Goal: Task Accomplishment & Management: Manage account settings

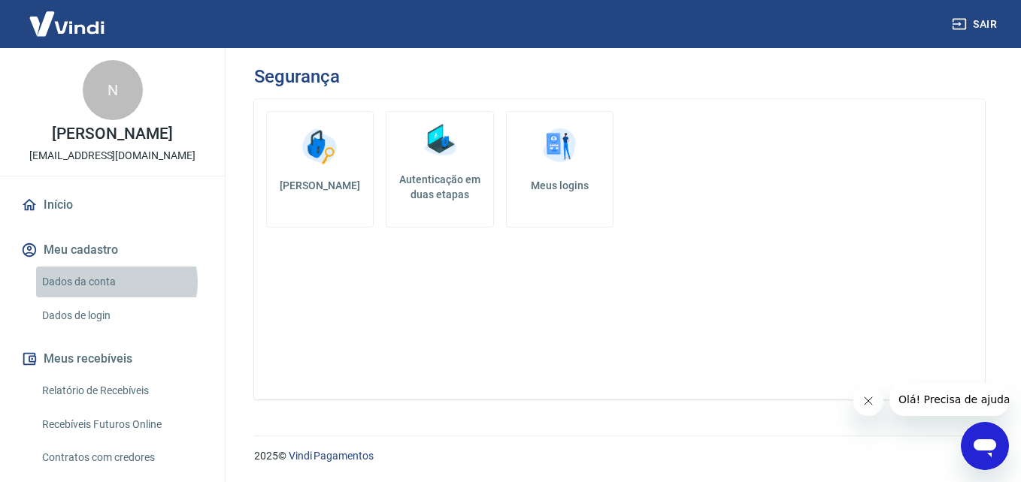
click at [115, 283] on link "Dados da conta" at bounding box center [121, 282] width 171 height 31
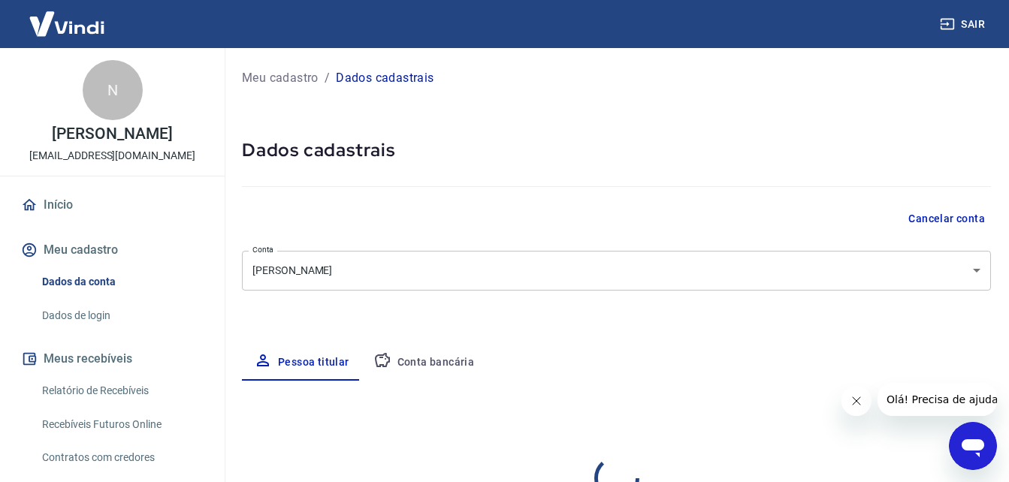
select select "SP"
select select "business"
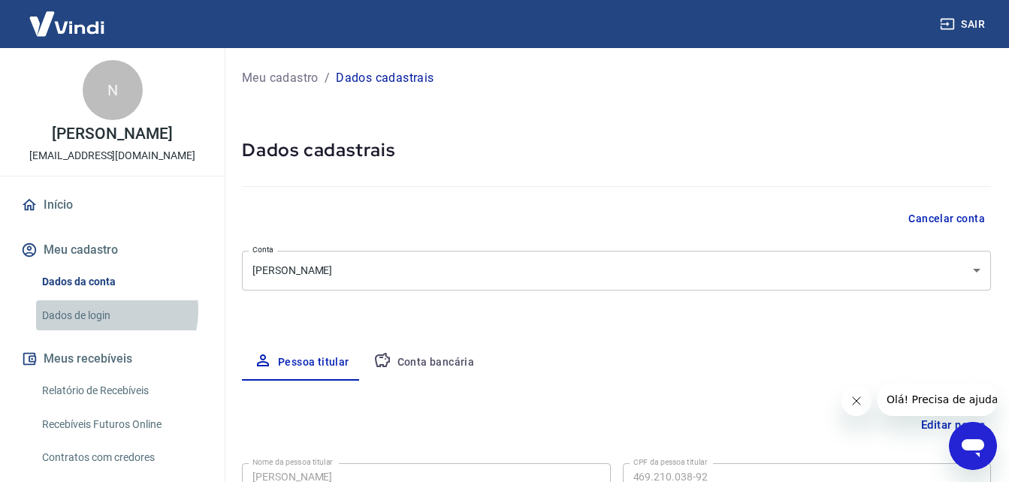
click at [106, 310] on link "Dados de login" at bounding box center [121, 316] width 171 height 31
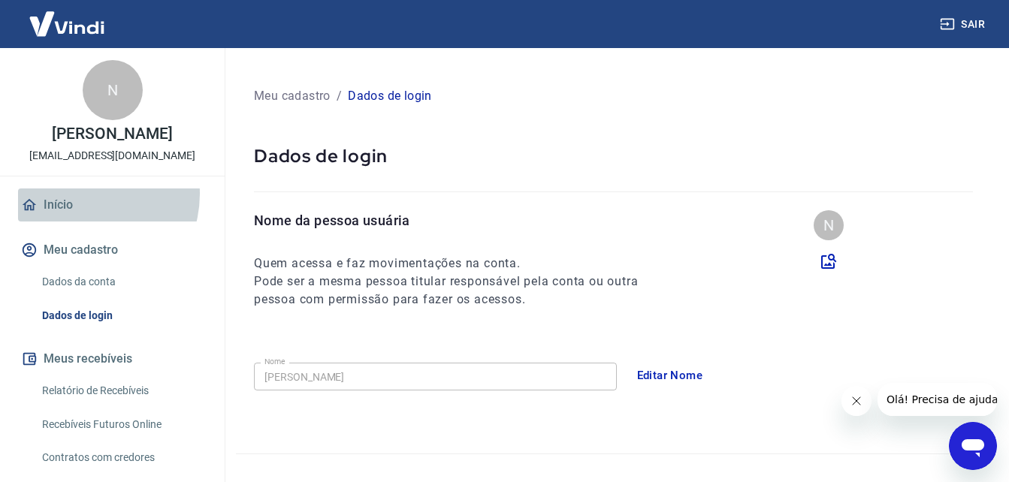
click at [81, 194] on link "Início" at bounding box center [112, 205] width 189 height 33
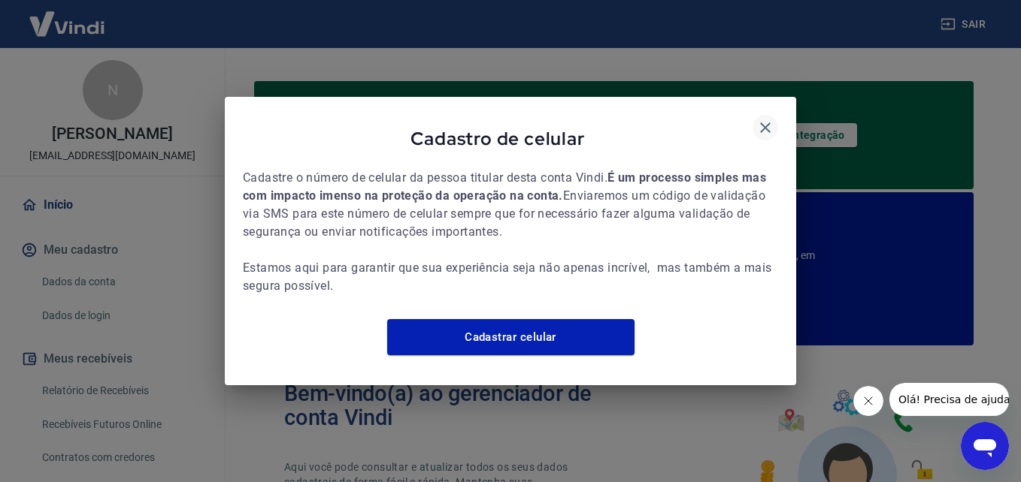
click at [765, 119] on icon "button" at bounding box center [765, 128] width 18 height 18
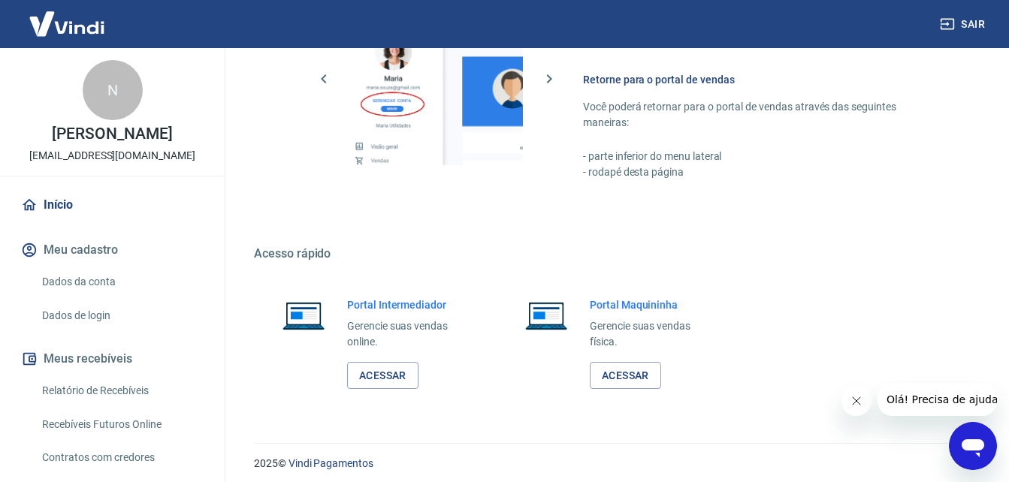
scroll to position [1018, 0]
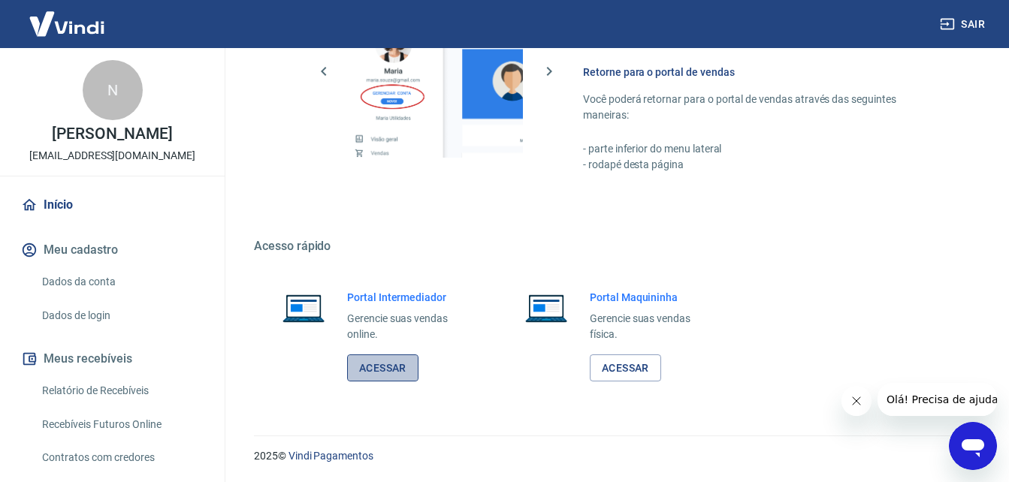
click at [396, 364] on link "Acessar" at bounding box center [382, 369] width 71 height 28
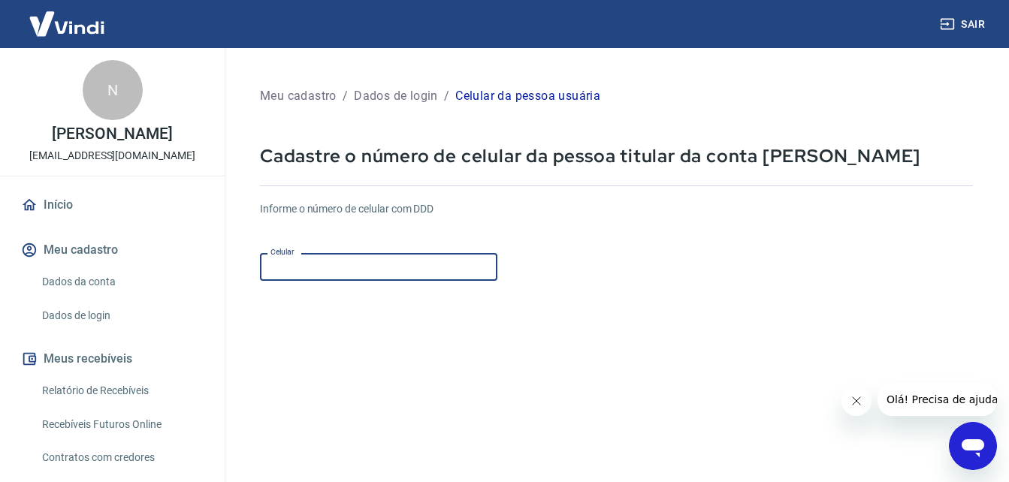
click at [359, 253] on input "Celular" at bounding box center [378, 267] width 237 height 28
type input "[PHONE_NUMBER]"
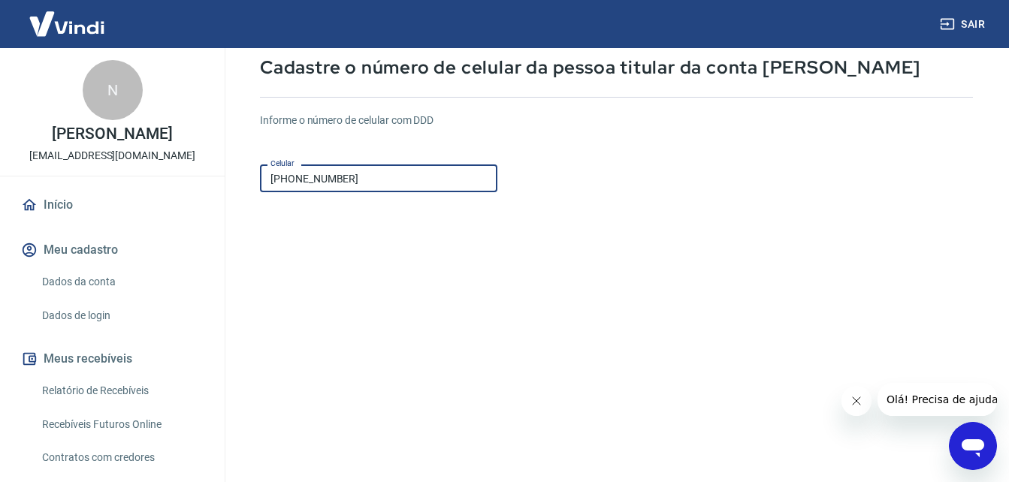
scroll to position [229, 0]
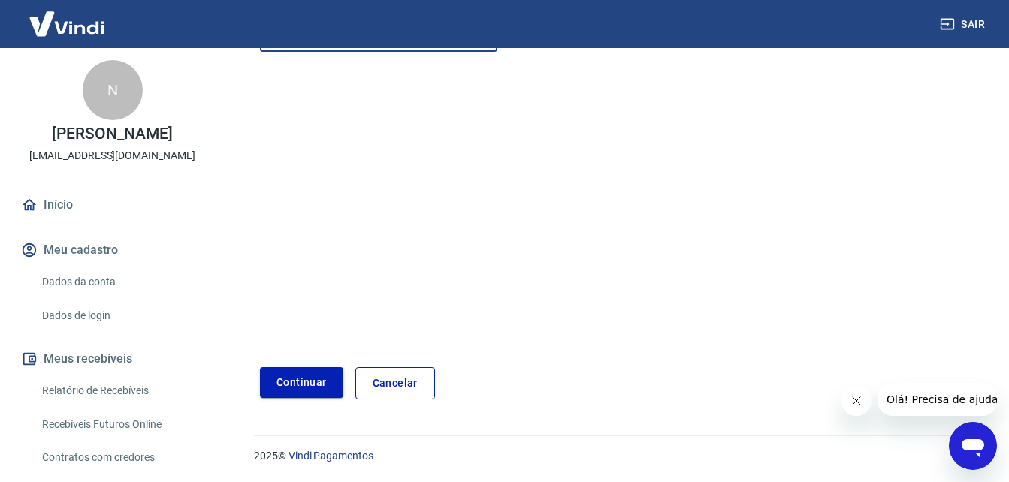
click at [292, 376] on button "Continuar" at bounding box center [301, 383] width 83 height 31
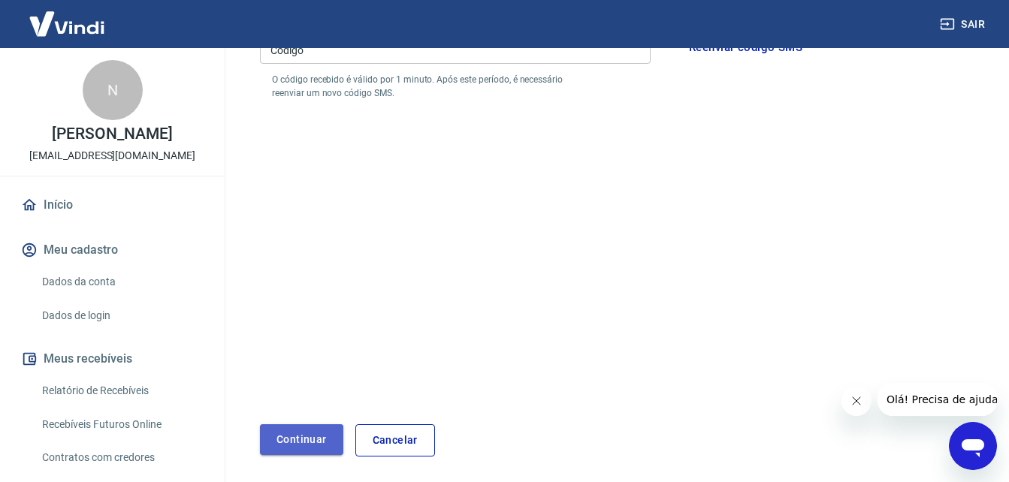
click at [289, 437] on button "Continuar" at bounding box center [301, 440] width 83 height 31
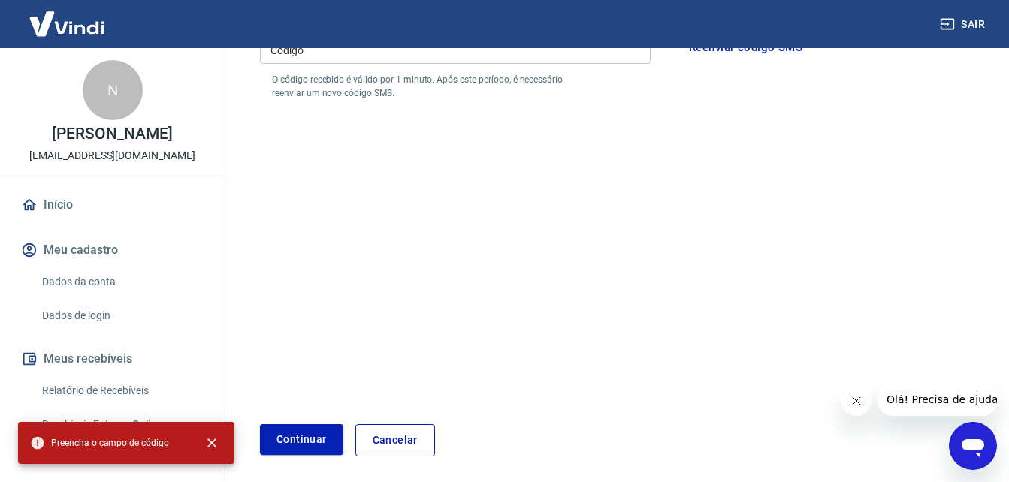
scroll to position [60, 0]
